Goal: Book appointment/travel/reservation

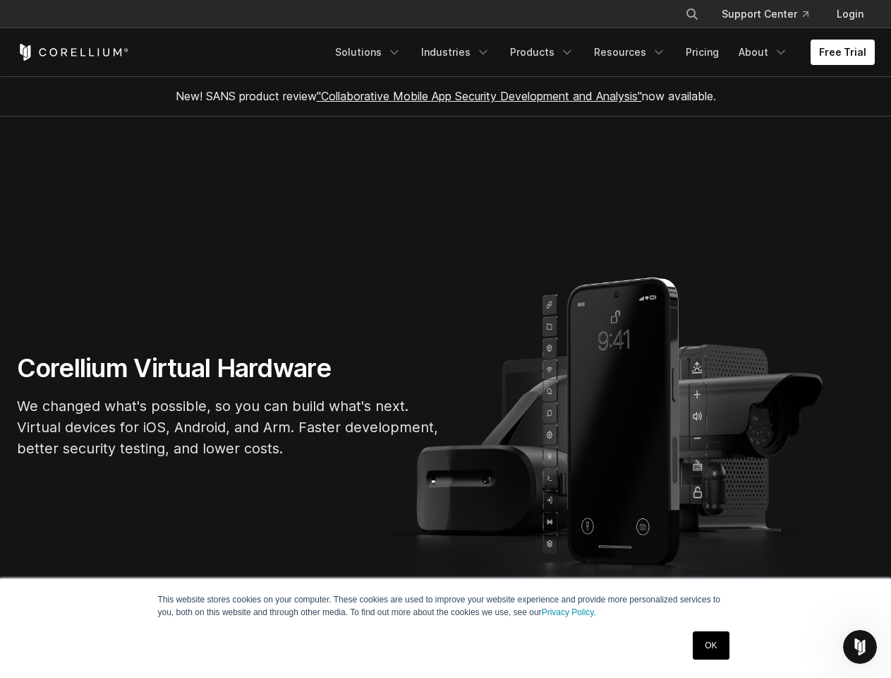
click at [445, 339] on section "Corellium Virtual Hardware We changed what's possible, so you can build what's …" at bounding box center [445, 410] width 891 height 589
click at [692, 14] on icon "Search" at bounding box center [692, 13] width 11 height 11
click at [692, 14] on div "×" at bounding box center [693, 12] width 14 height 21
click at [860, 647] on icon "Open Intercom Messenger" at bounding box center [860, 646] width 23 height 23
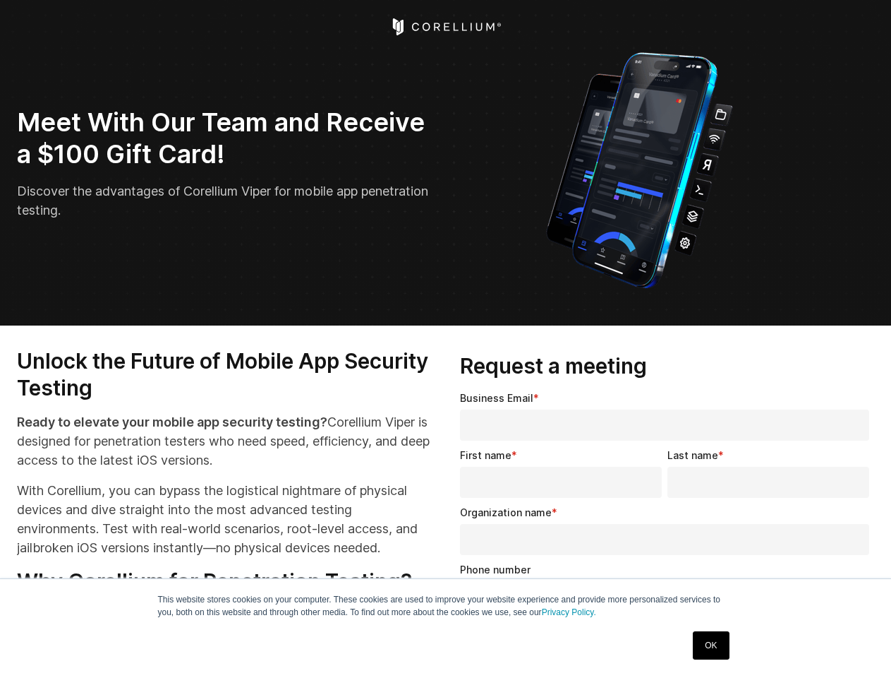
select select "**"
click at [668, 534] on input "Organization name *" at bounding box center [664, 539] width 409 height 31
click at [860, 647] on img "Open Intercom Messenger" at bounding box center [860, 646] width 17 height 17
